Goal: Navigation & Orientation: Find specific page/section

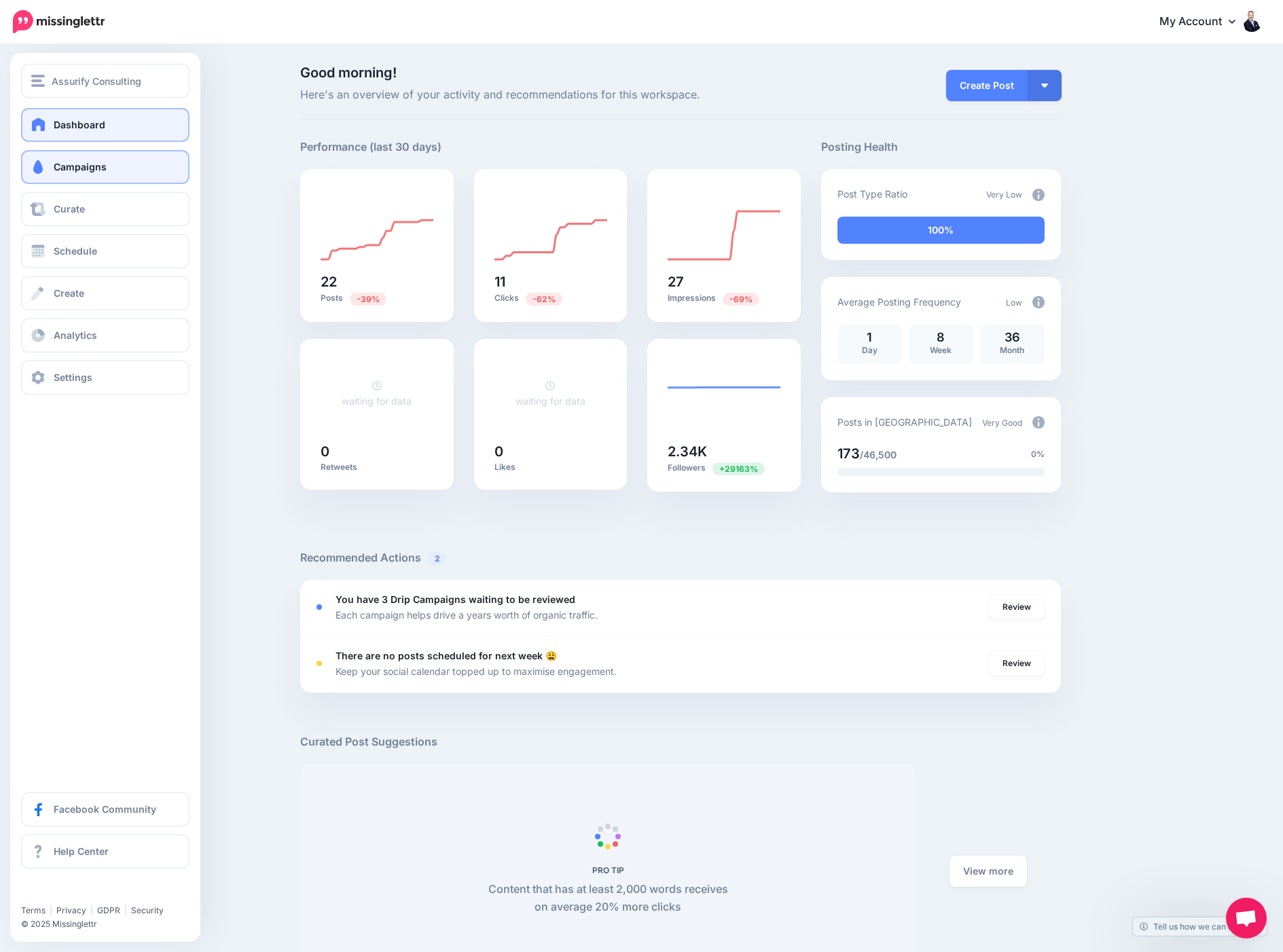
click at [61, 169] on span "Campaigns" at bounding box center [80, 166] width 53 height 11
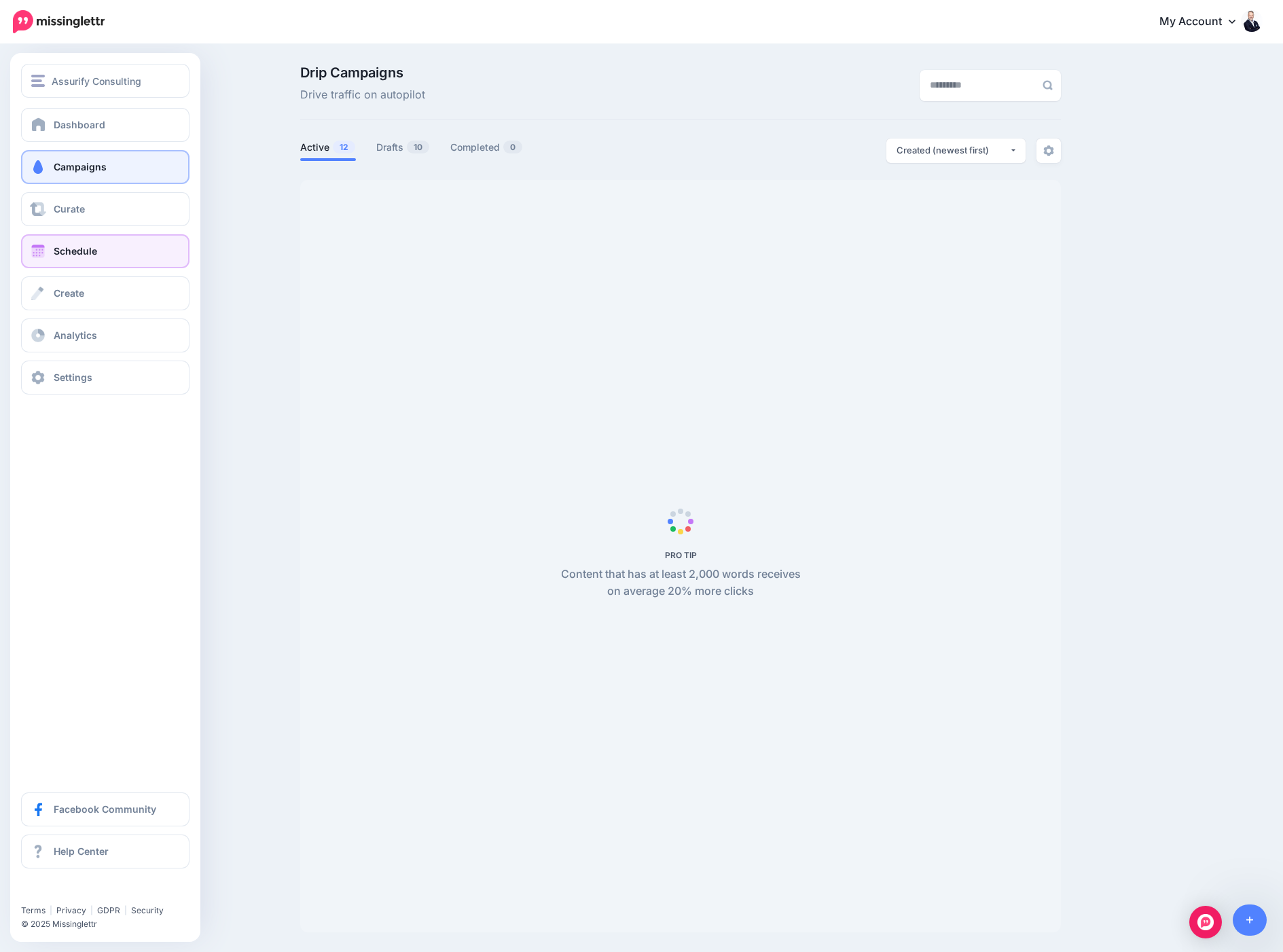
click at [79, 254] on span "Schedule" at bounding box center [75, 250] width 44 height 11
